Goal: Information Seeking & Learning: Understand process/instructions

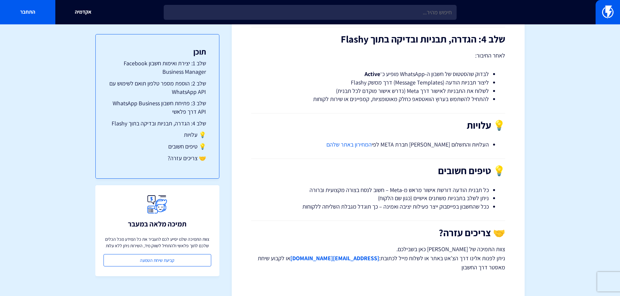
scroll to position [1215, 0]
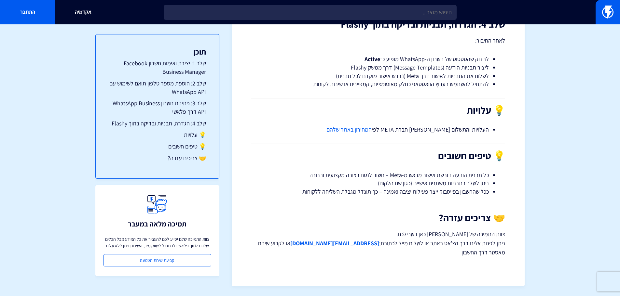
click at [487, 174] on li "כל תבנית הודעה דורשת אישור מראש מ-Meta – חשוב לנסח בצורה מקצועית וברורה" at bounding box center [377, 175] width 221 height 8
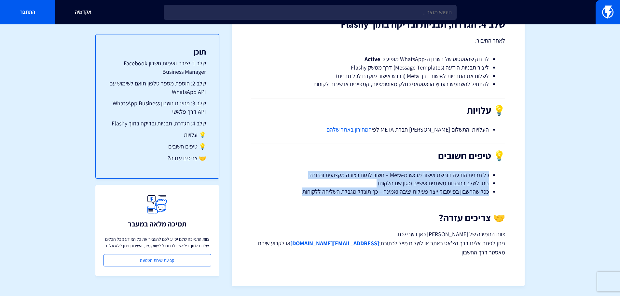
drag, startPoint x: 487, startPoint y: 174, endPoint x: 309, endPoint y: 193, distance: 178.5
click at [309, 193] on ul "כל תבנית הודעה דורשת אישור מראש מ-Meta – חשוב לנסח בצורה מקצועית וברורה ניתן לש…" at bounding box center [378, 183] width 234 height 25
click at [309, 193] on li "ככל שהחשבון בפייסבוק ייצר פעילות יציבה ואמינה – כך תוגדל מגבלת השליחה ללקוחות" at bounding box center [377, 192] width 221 height 8
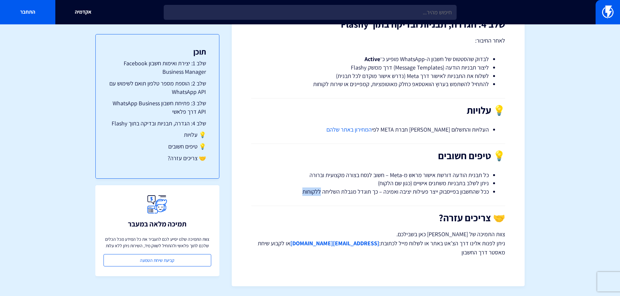
click at [309, 193] on li "ככל שהחשבון בפייסבוק ייצר פעילות יציבה ואמינה – כך תוגדל מגבלת השליחה ללקוחות" at bounding box center [377, 192] width 221 height 8
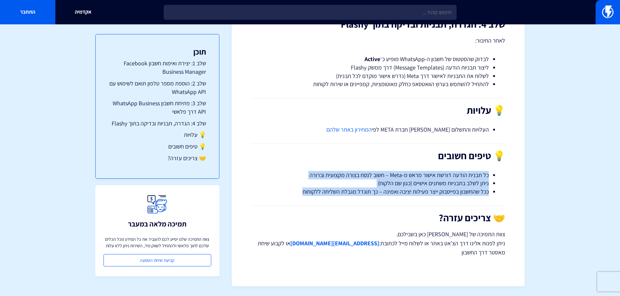
drag, startPoint x: 309, startPoint y: 193, endPoint x: 329, endPoint y: 170, distance: 30.4
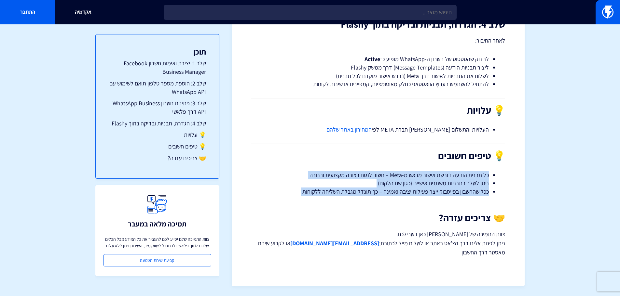
drag, startPoint x: 329, startPoint y: 170, endPoint x: 327, endPoint y: 203, distance: 32.6
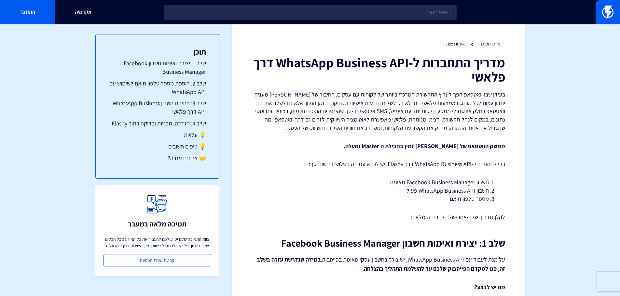
scroll to position [0, 0]
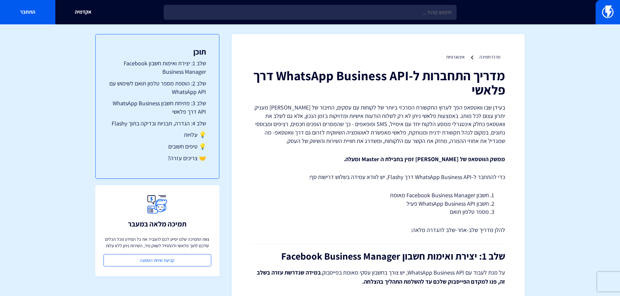
click at [480, 80] on h1 "מדריך התחברות ל-WhatsApp Business API דרך פלאשי" at bounding box center [378, 82] width 254 height 29
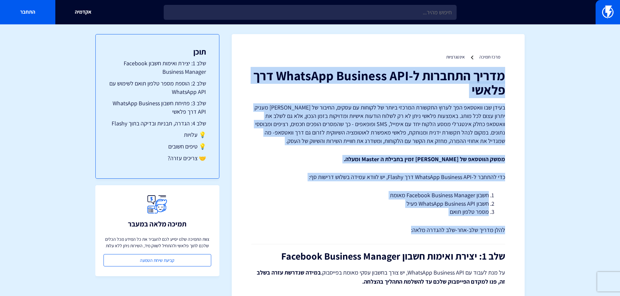
drag, startPoint x: 480, startPoint y: 80, endPoint x: 416, endPoint y: 228, distance: 160.7
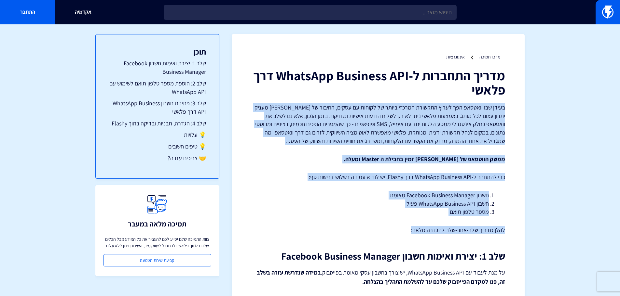
drag, startPoint x: 416, startPoint y: 225, endPoint x: 473, endPoint y: 99, distance: 138.2
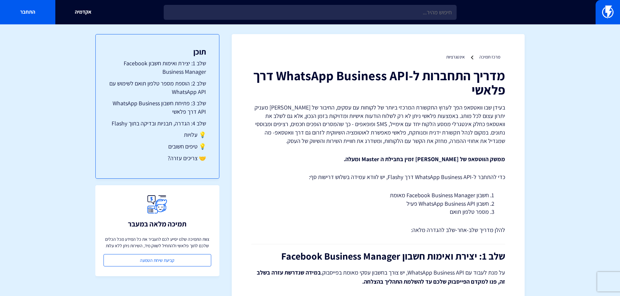
scroll to position [98, 0]
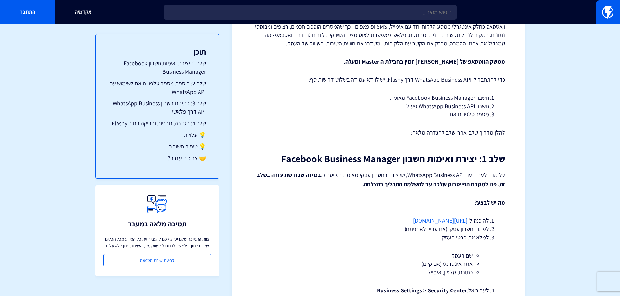
click at [483, 102] on li "חשבון WhatsApp Business API פעיל" at bounding box center [377, 106] width 221 height 8
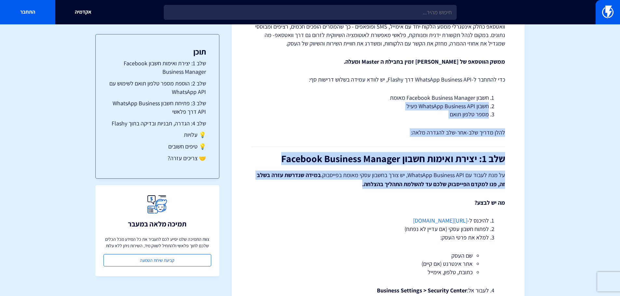
drag, startPoint x: 483, startPoint y: 102, endPoint x: 449, endPoint y: 189, distance: 93.3
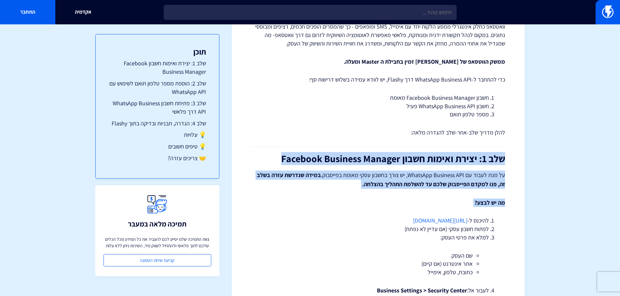
drag, startPoint x: 449, startPoint y: 189, endPoint x: 466, endPoint y: 138, distance: 53.7
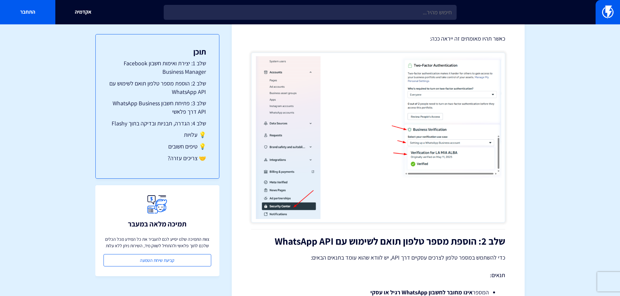
scroll to position [553, 0]
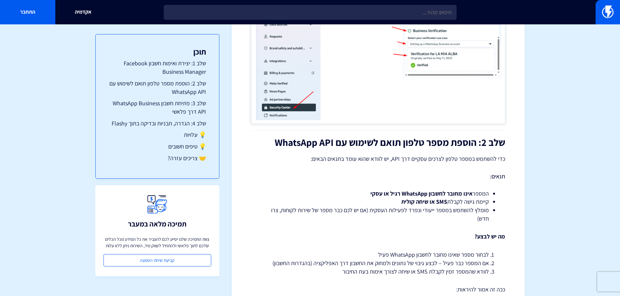
click at [475, 140] on h2 "שלב 2: הוספת מספר טלפון תואם לשימוש עם WhatsApp API" at bounding box center [378, 142] width 254 height 11
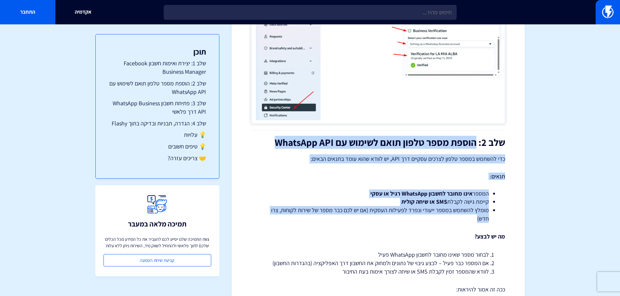
drag, startPoint x: 475, startPoint y: 140, endPoint x: 366, endPoint y: 220, distance: 135.2
click at [366, 220] on div "מדריך התחברות ל-WhatsApp Business API דרך פלאשי בעידן שבו [PERSON_NAME] הפך לער…" at bounding box center [378, 217] width 254 height 1404
click at [366, 220] on li "מומלץ להשתמש במספר ייעודי ונפרד לפעילות העסקית (אם יש לכם כבר מספר של שירות לקו…" at bounding box center [377, 214] width 221 height 17
drag, startPoint x: 366, startPoint y: 220, endPoint x: 429, endPoint y: 139, distance: 102.9
click at [429, 139] on div "מדריך התחברות ל-WhatsApp Business API דרך פלאשי בעידן שבו [PERSON_NAME] הפך לער…" at bounding box center [378, 217] width 254 height 1404
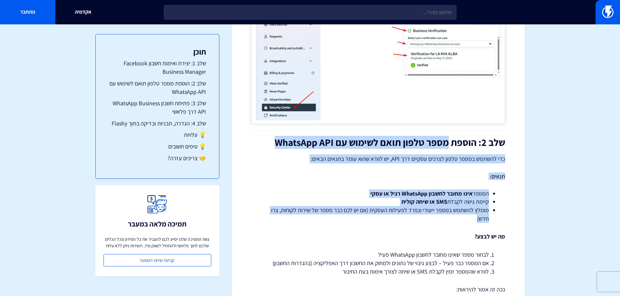
click at [430, 139] on h2 "שלב 2: הוספת מספר טלפון תואם לשימוש עם WhatsApp API" at bounding box center [378, 142] width 254 height 11
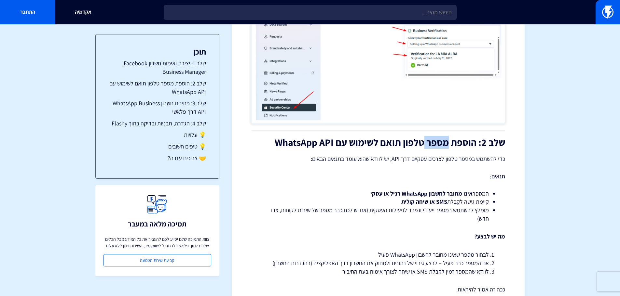
click at [430, 139] on h2 "שלב 2: הוספת מספר טלפון תואם לשימוש עם WhatsApp API" at bounding box center [378, 142] width 254 height 11
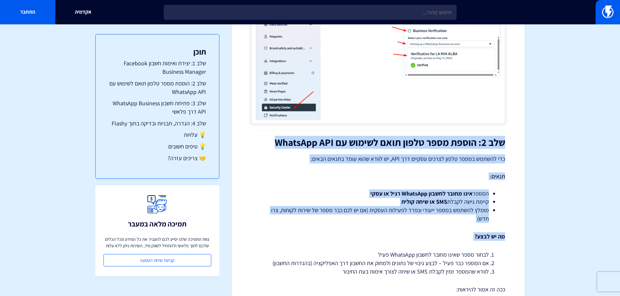
drag, startPoint x: 430, startPoint y: 139, endPoint x: 397, endPoint y: 238, distance: 104.8
click at [397, 238] on div "מדריך התחברות ל-WhatsApp Business API דרך פלאשי בעידן שבו [PERSON_NAME] הפך לער…" at bounding box center [378, 217] width 254 height 1404
click at [397, 238] on p "מה יש לבצע?" at bounding box center [378, 237] width 254 height 8
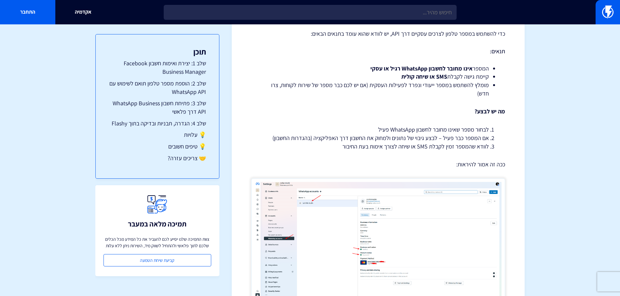
scroll to position [683, 0]
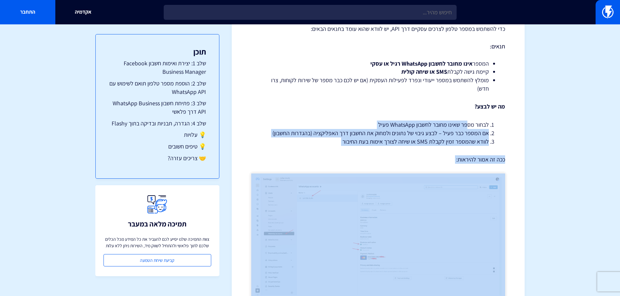
drag, startPoint x: 467, startPoint y: 116, endPoint x: 424, endPoint y: 166, distance: 66.2
click at [424, 166] on div "מדריך התחברות ל-WhatsApp Business API דרך פלאשי בעידן שבו [PERSON_NAME] הפך לער…" at bounding box center [378, 87] width 254 height 1404
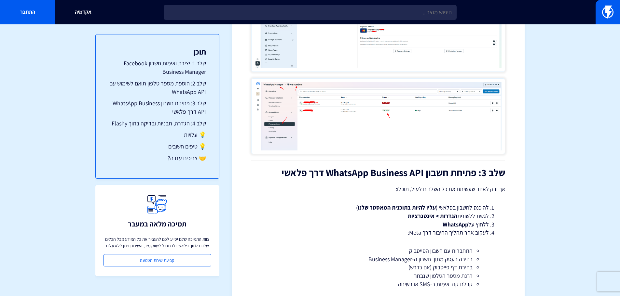
scroll to position [911, 0]
